Goal: Browse casually

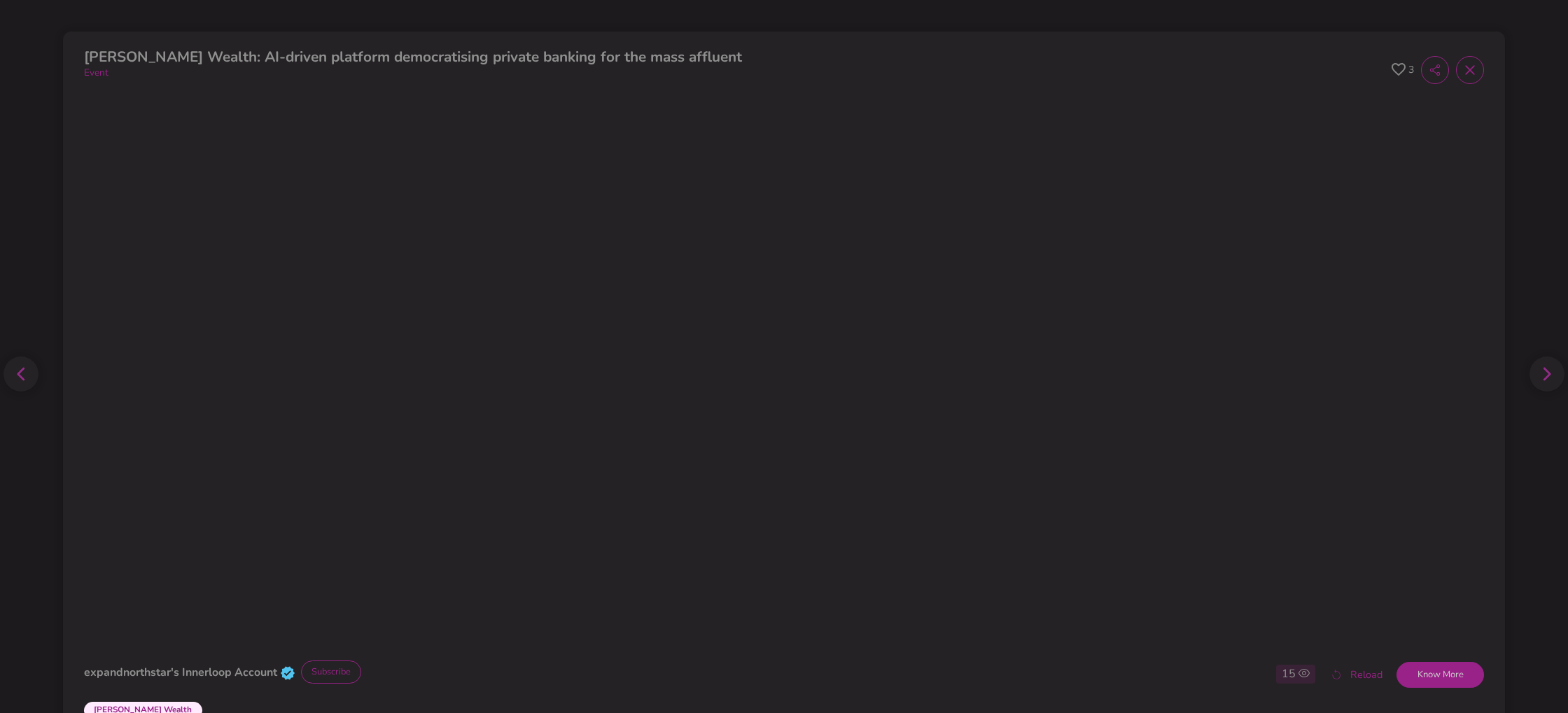
click at [1544, 369] on icon at bounding box center [1546, 373] width 8 height 14
click at [28, 378] on div at bounding box center [21, 373] width 35 height 35
